Goal: Connect with others: Connect with others

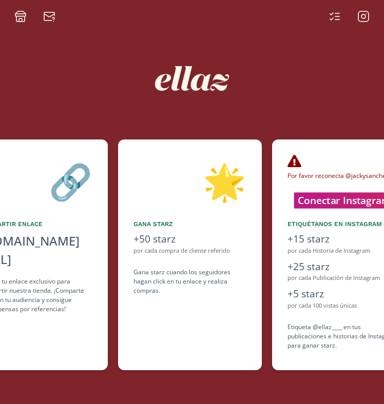
scroll to position [0, 308]
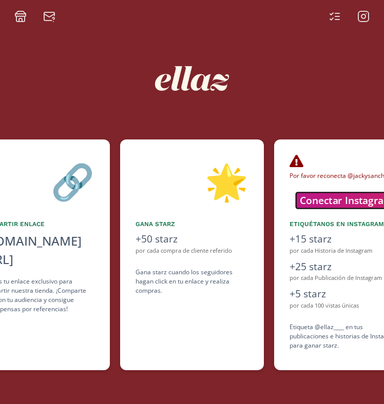
click at [315, 204] on button "Conectar Instagram" at bounding box center [345, 200] width 101 height 16
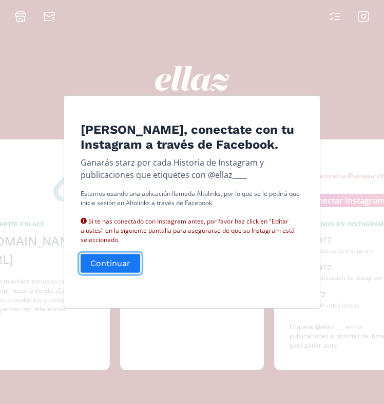
click at [115, 265] on button "Continuar" at bounding box center [110, 263] width 63 height 22
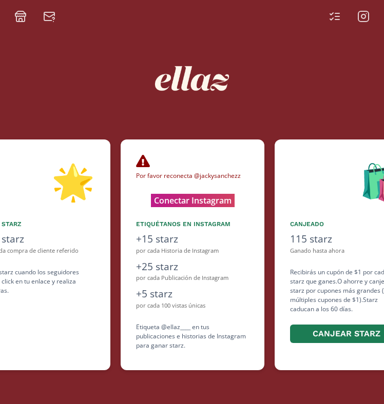
scroll to position [0, 462]
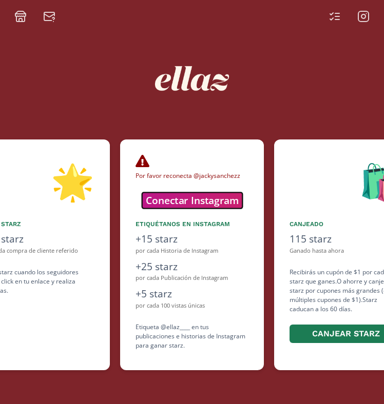
click at [216, 198] on button "Conectar Instagram" at bounding box center [192, 200] width 101 height 16
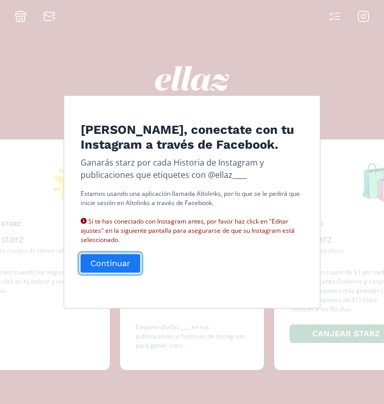
click at [115, 271] on button "Continuar" at bounding box center [110, 263] width 63 height 22
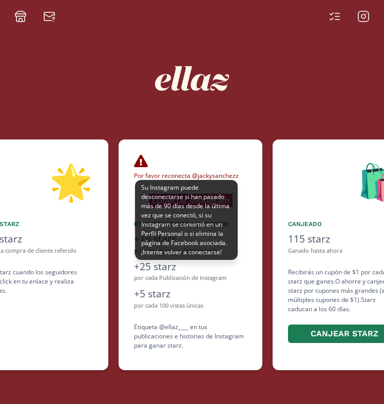
scroll to position [0, 462]
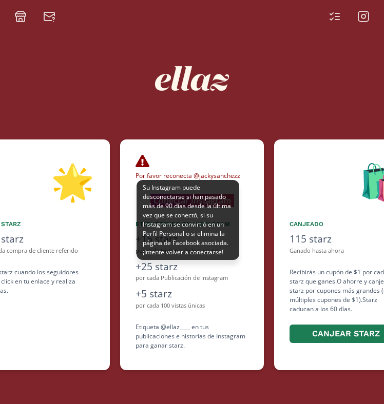
click at [199, 195] on div "Su Instagram puede desconectarse si han pasado más de 90 días desde la última v…" at bounding box center [187, 220] width 103 height 80
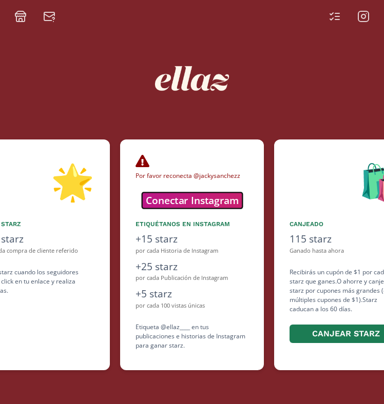
click at [210, 201] on button "Conectar Instagram" at bounding box center [192, 200] width 101 height 16
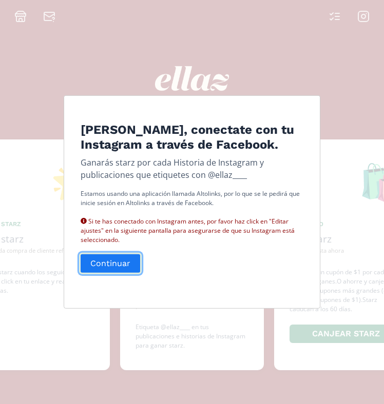
click at [121, 266] on button "Continuar" at bounding box center [110, 263] width 63 height 22
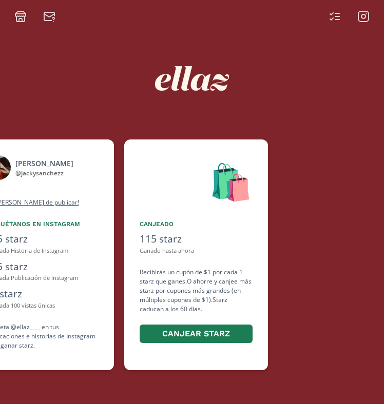
scroll to position [0, 615]
